Goal: Navigation & Orientation: Find specific page/section

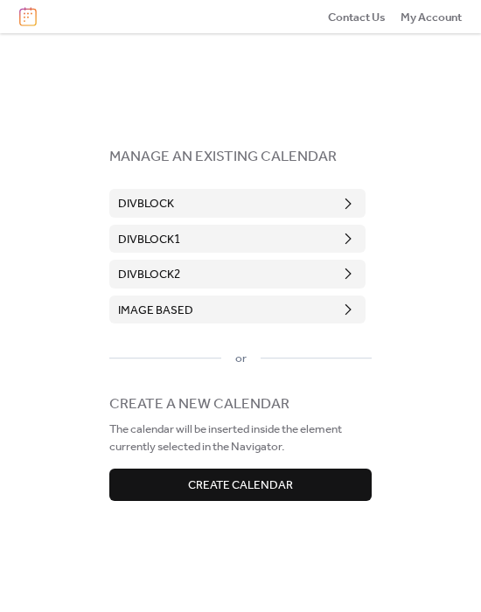
drag, startPoint x: 0, startPoint y: 0, endPoint x: 89, endPoint y: 333, distance: 344.9
click at [89, 334] on div "MANAGE AN EXISTING CALENDAR DivBlock DivBlock1 DivBlock2 image based or CREATE …" at bounding box center [240, 322] width 481 height 579
click at [238, 205] on button "DivBlock" at bounding box center [237, 203] width 256 height 28
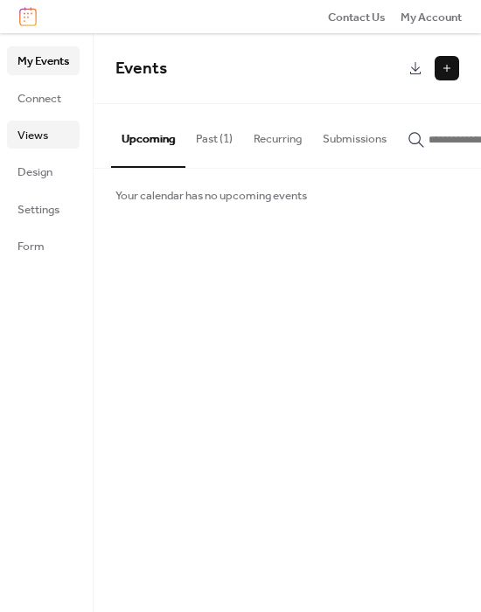
click at [43, 128] on span "Views" at bounding box center [32, 135] width 31 height 17
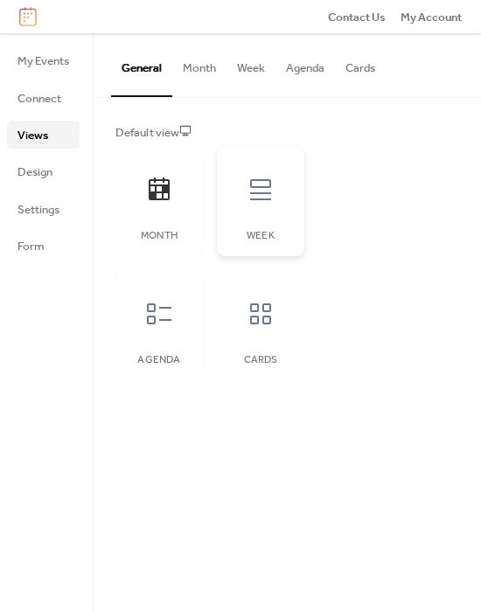
click at [251, 198] on icon at bounding box center [260, 189] width 21 height 21
click at [157, 305] on icon at bounding box center [159, 314] width 28 height 28
click at [280, 343] on div "Cards" at bounding box center [260, 325] width 87 height 110
click at [179, 221] on div "Month" at bounding box center [158, 201] width 87 height 110
